Goal: Task Accomplishment & Management: Manage account settings

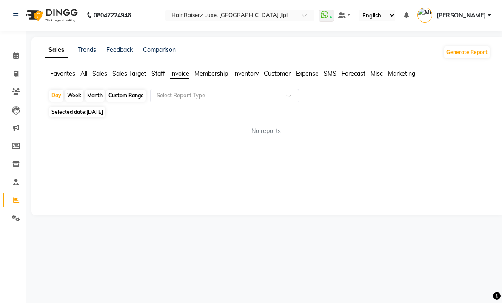
click at [100, 102] on div "Month" at bounding box center [95, 96] width 20 height 12
select select "9"
select select "2025"
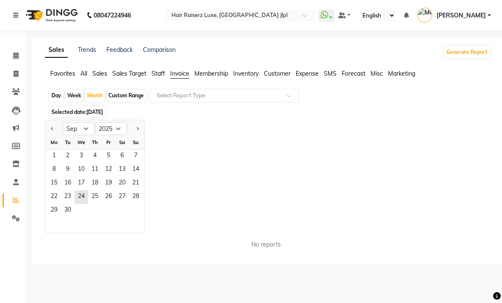
click at [60, 163] on span "1" at bounding box center [54, 157] width 14 height 14
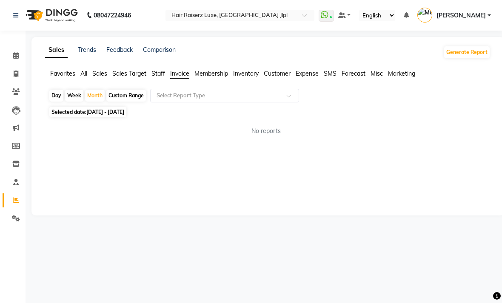
click at [261, 100] on input "text" at bounding box center [216, 95] width 122 height 9
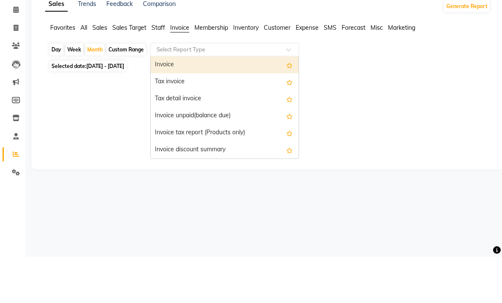
click at [230, 102] on div "Invoice" at bounding box center [224, 110] width 148 height 17
select select "filtered_report"
select select "csv"
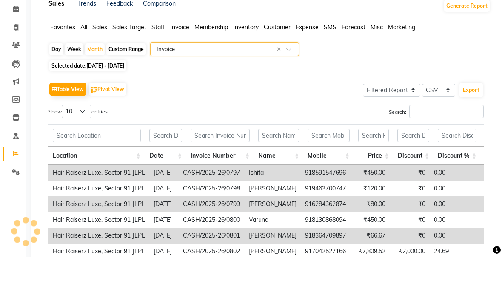
click at [292, 127] on div "Table View Pivot View Select Full Report Filtered Report Select CSV PDF Export" at bounding box center [265, 136] width 435 height 18
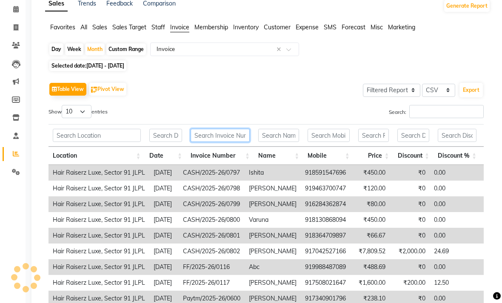
click at [232, 142] on input "text" at bounding box center [219, 135] width 59 height 13
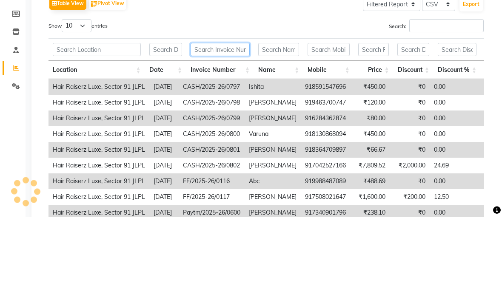
scroll to position [0, 0]
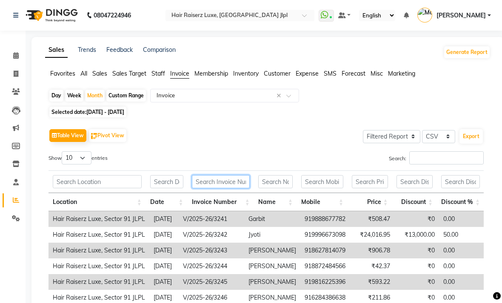
click at [234, 188] on input "text" at bounding box center [221, 181] width 58 height 13
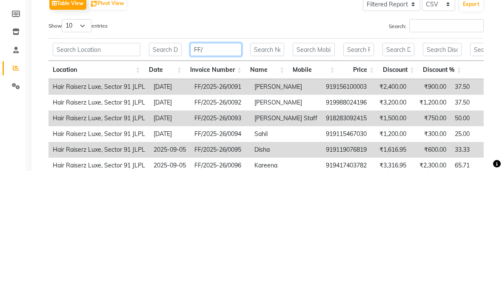
type input "FF/"
click at [319, 127] on div "Table View Pivot View Select Full Report Filtered Report Select CSV PDF Export …" at bounding box center [265, 266] width 435 height 278
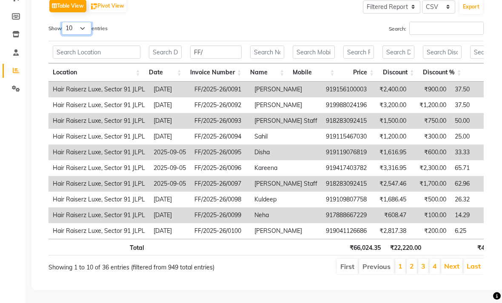
click at [88, 35] on select "10 25 50 100" at bounding box center [77, 28] width 30 height 13
select select "50"
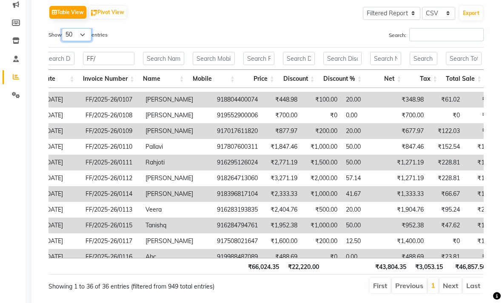
scroll to position [128, 0]
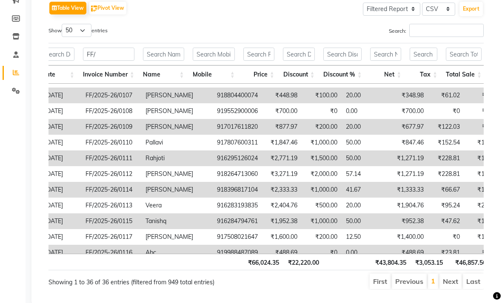
click at [333, 32] on div "Table View Pivot View Select Full Report Filtered Report Select CSV PDF Export …" at bounding box center [265, 144] width 435 height 291
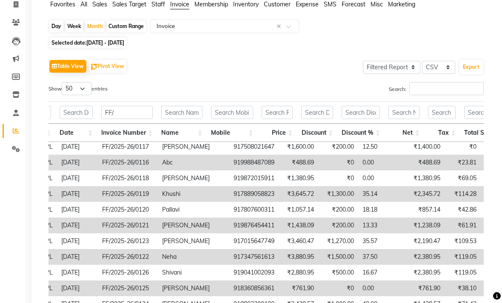
scroll to position [414, 91]
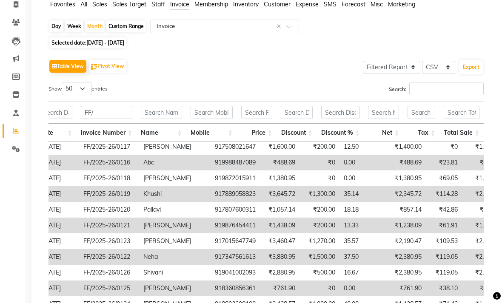
click at [328, 75] on div "Table View Pivot View Select Full Report Filtered Report Select CSV PDF Export" at bounding box center [265, 66] width 435 height 18
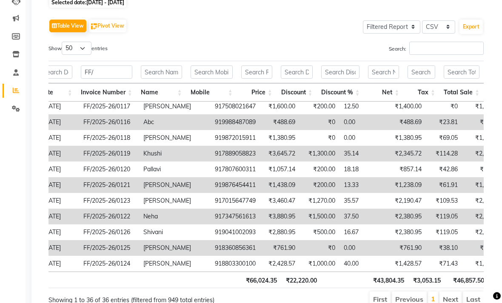
scroll to position [110, 0]
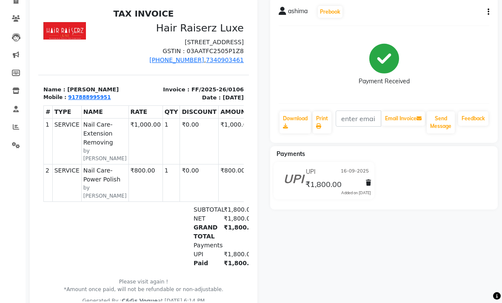
scroll to position [74, 0]
click at [486, 16] on button "button" at bounding box center [486, 11] width 5 height 9
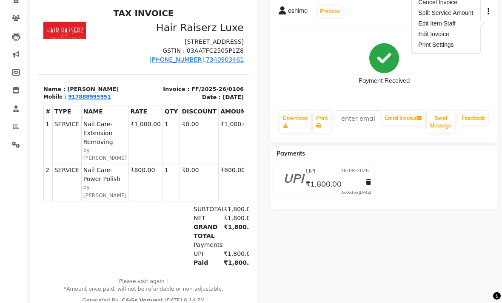
click at [452, 23] on div "Edit Item Staff" at bounding box center [445, 23] width 58 height 11
select select "85235"
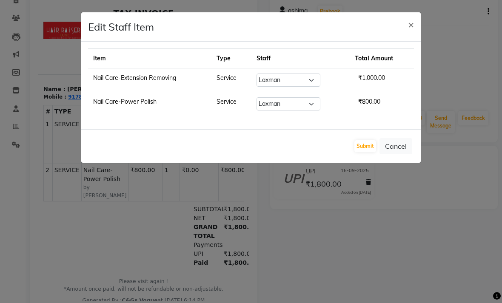
click at [404, 147] on button "Cancel" at bounding box center [395, 146] width 33 height 16
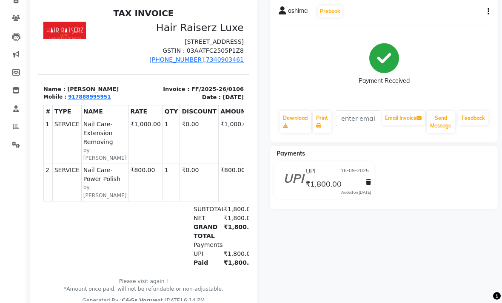
click at [487, 12] on icon "button" at bounding box center [488, 11] width 2 height 0
click at [439, 34] on div "Edit Invoice" at bounding box center [445, 34] width 58 height 11
select select "service"
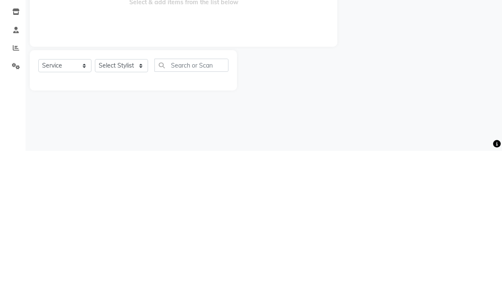
type input "7888995951"
type input "FF/2025-26/0106"
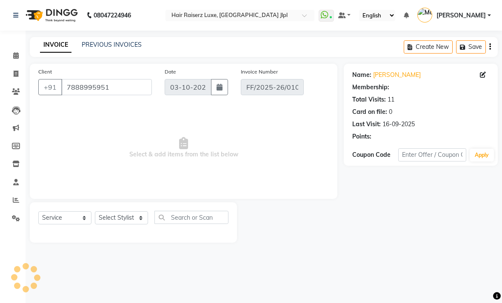
type input "16-09-2025"
select select "select"
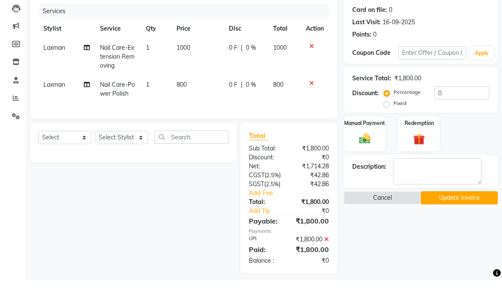
scroll to position [79, 0]
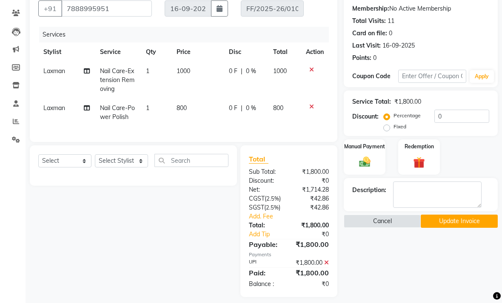
click at [464, 228] on button "Update Invoice" at bounding box center [458, 221] width 77 height 13
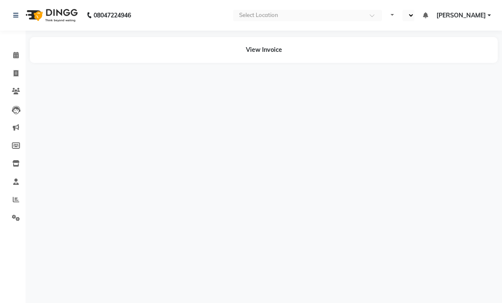
select select "en"
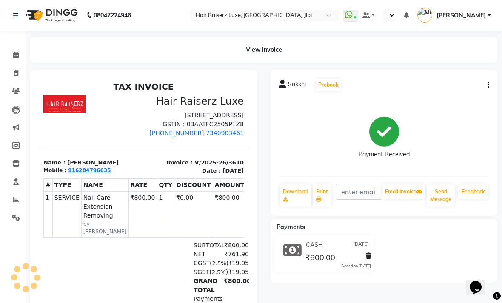
select select "en"
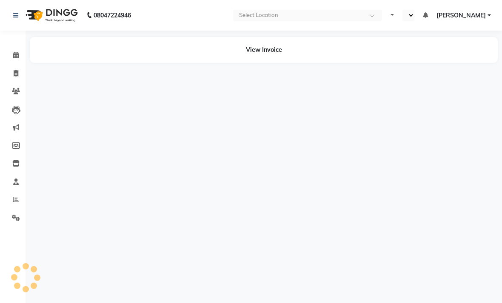
select select "en"
